Goal: Task Accomplishment & Management: Use online tool/utility

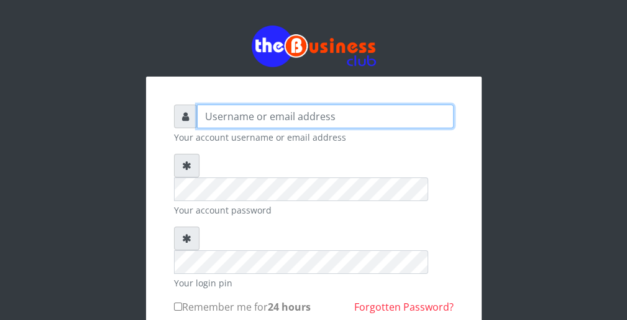
type input "wergbac8"
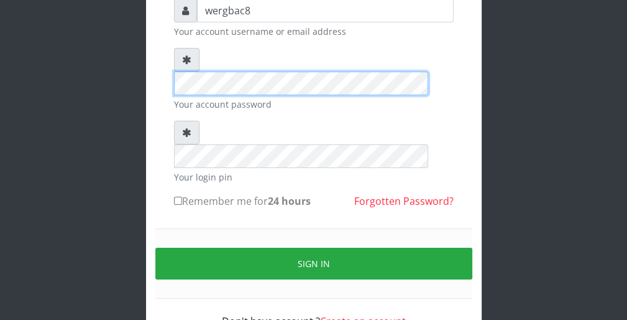
scroll to position [114, 0]
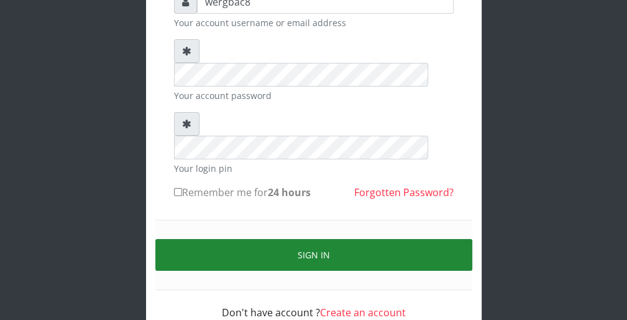
click at [425, 239] on button "Sign in" at bounding box center [313, 255] width 317 height 32
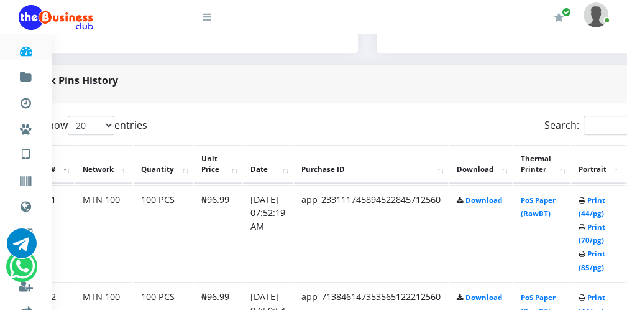
scroll to position [572, 50]
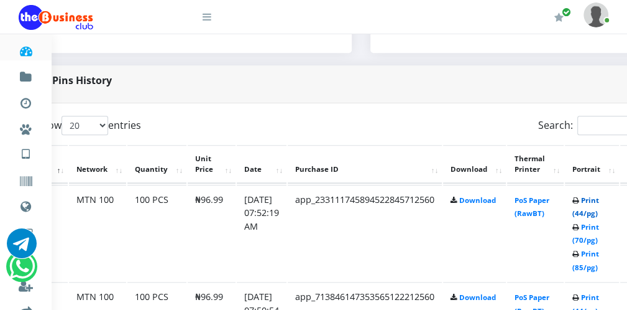
click at [594, 213] on link "Print (44/pg)" at bounding box center [586, 206] width 27 height 23
click at [592, 211] on link "Print (44/pg)" at bounding box center [586, 206] width 27 height 23
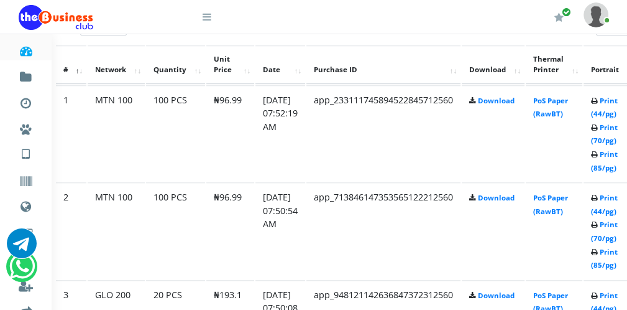
scroll to position [672, 50]
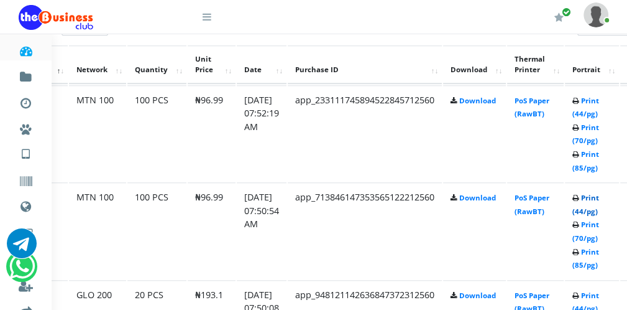
click at [592, 210] on link "Print (44/pg)" at bounding box center [586, 204] width 27 height 23
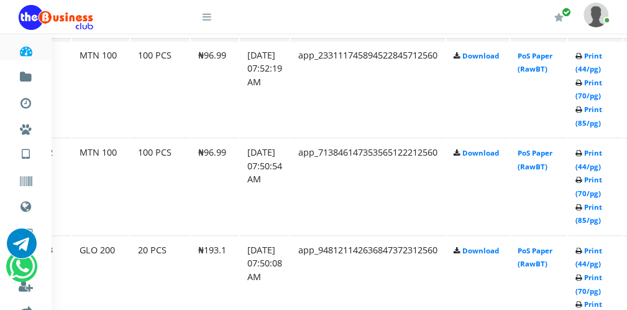
scroll to position [721, 47]
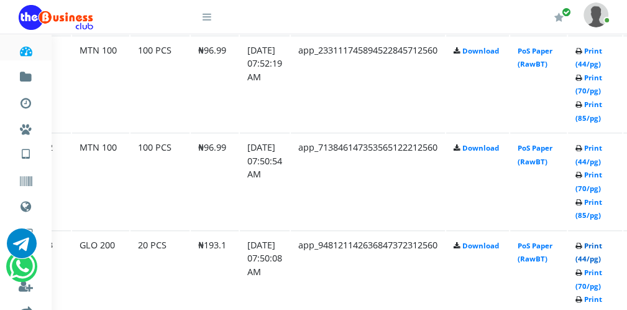
click at [598, 256] on link "Print (44/pg)" at bounding box center [589, 252] width 27 height 23
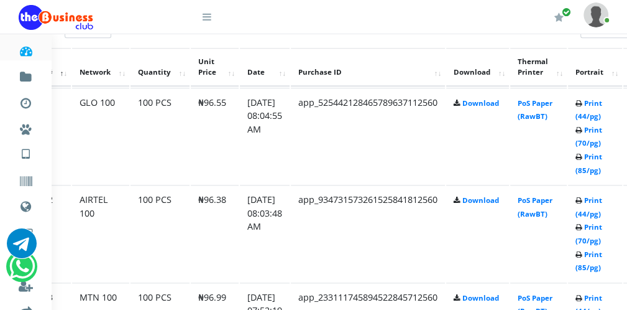
scroll to position [721, 47]
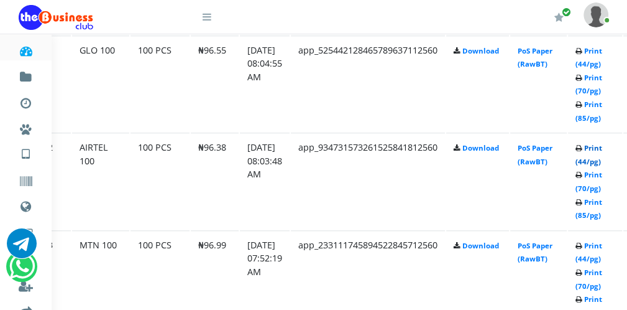
click at [592, 160] on link "Print (44/pg)" at bounding box center [589, 154] width 27 height 23
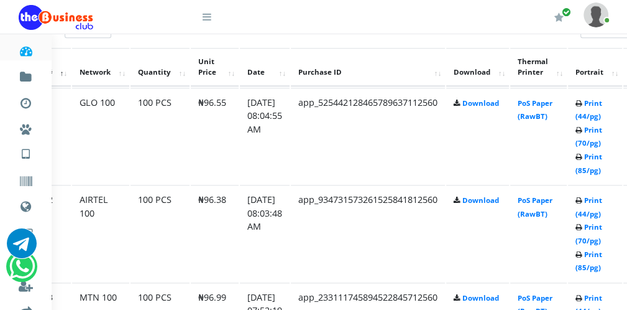
scroll to position [721, 47]
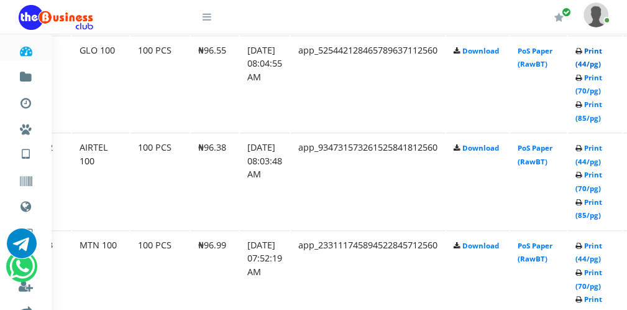
click at [598, 60] on link "Print (44/pg)" at bounding box center [589, 57] width 27 height 23
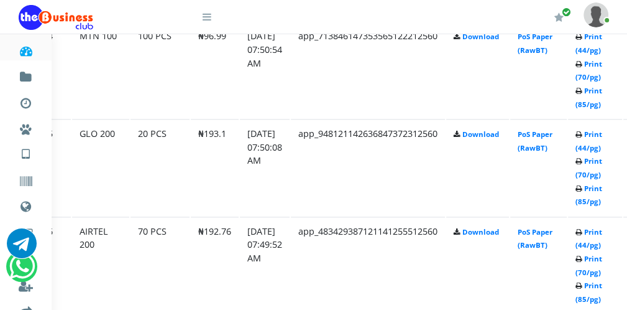
scroll to position [1045, 47]
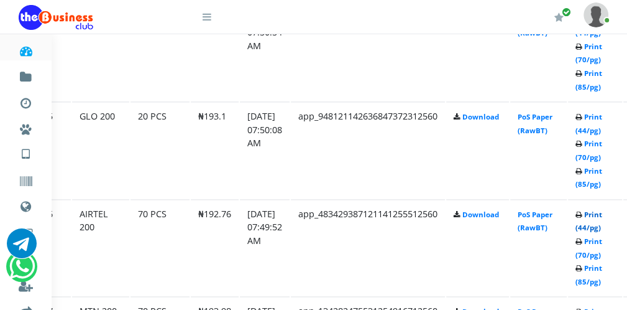
click at [597, 222] on link "Print (44/pg)" at bounding box center [589, 221] width 27 height 23
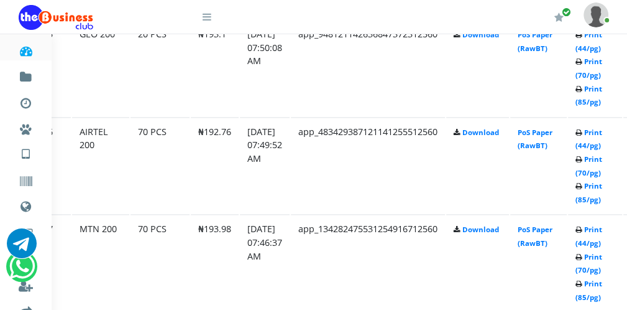
scroll to position [1144, 47]
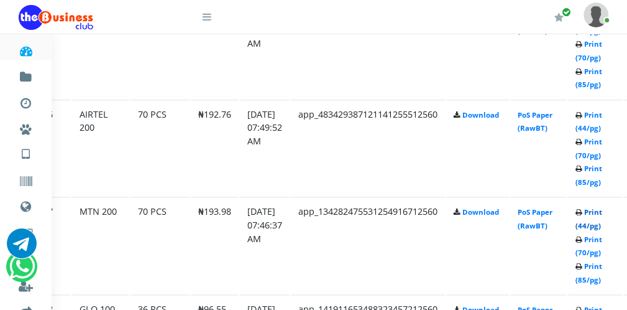
click at [599, 220] on link "Print (44/pg)" at bounding box center [589, 218] width 27 height 23
